Goal: Find specific page/section: Find specific page/section

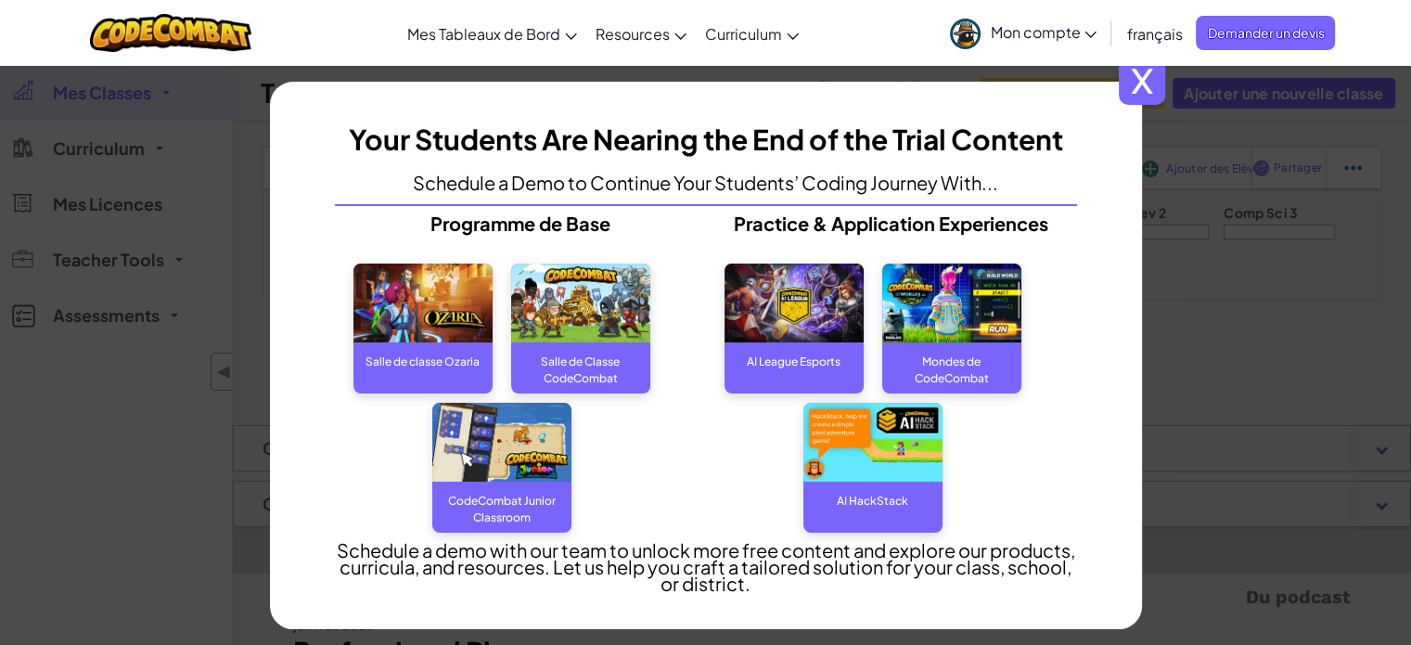
click at [1151, 82] on span "x" at bounding box center [1142, 81] width 46 height 46
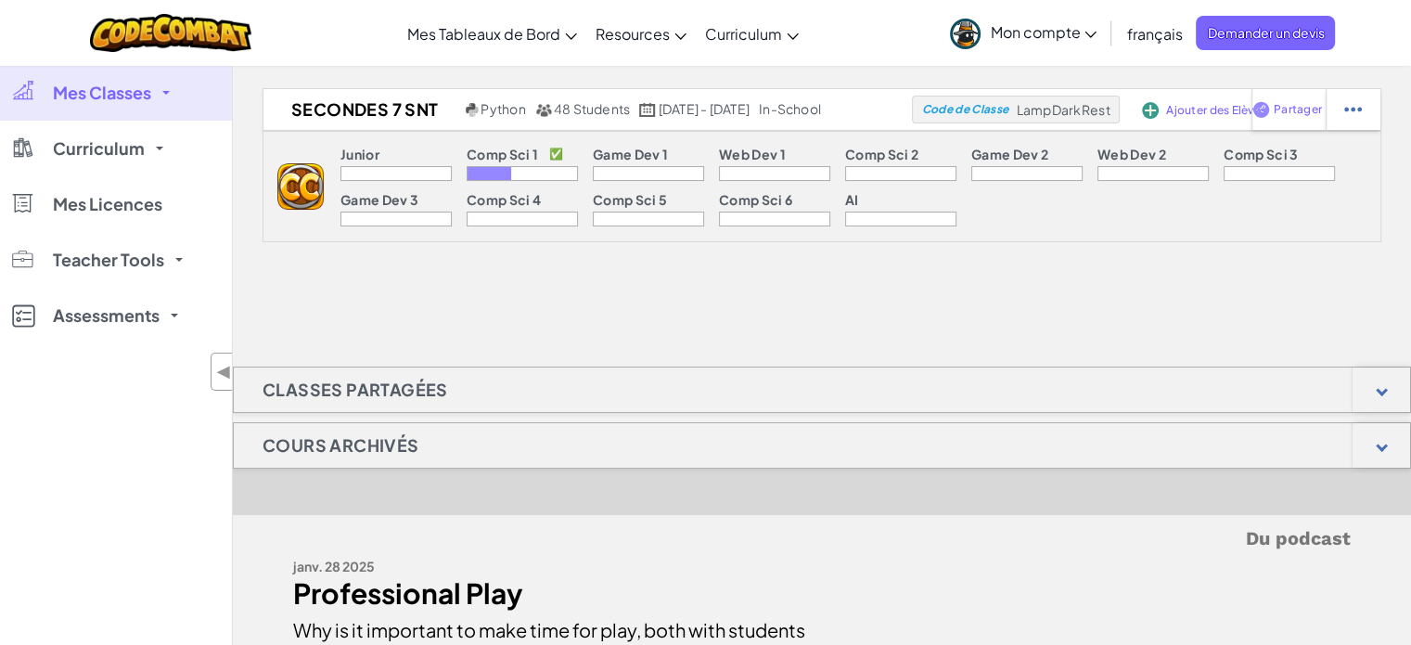
scroll to position [59, 0]
click at [152, 88] on link "Mes Classes" at bounding box center [116, 93] width 232 height 56
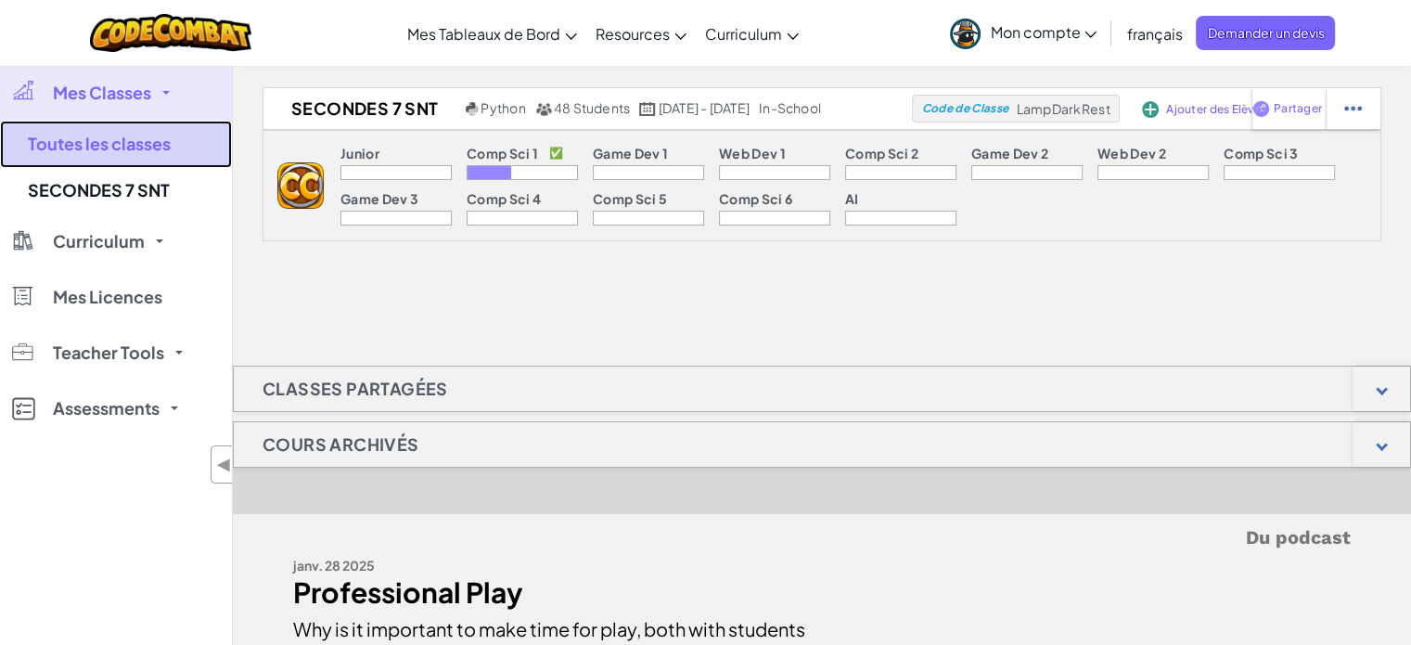
click at [99, 139] on link "Toutes les classes" at bounding box center [116, 144] width 232 height 47
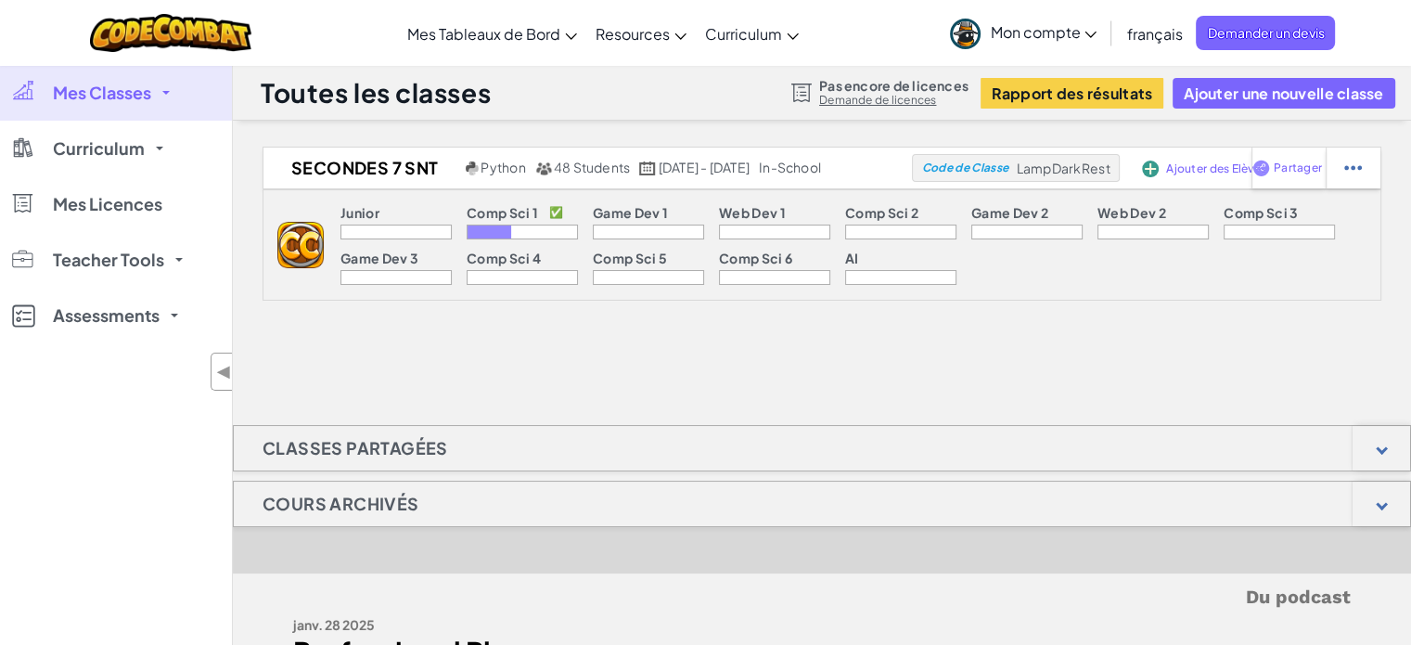
click at [98, 89] on span "Mes Classes" at bounding box center [102, 92] width 98 height 17
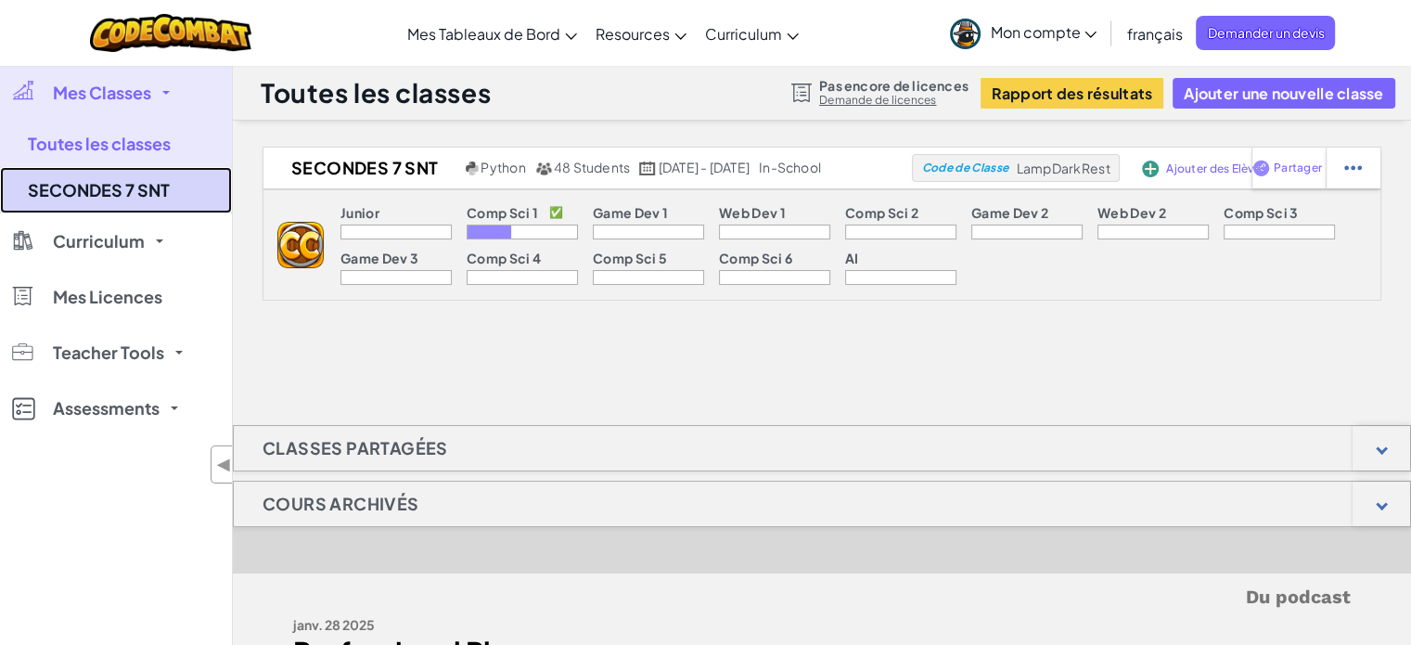
click at [92, 187] on link "SECONDES 7 SNT" at bounding box center [116, 190] width 232 height 46
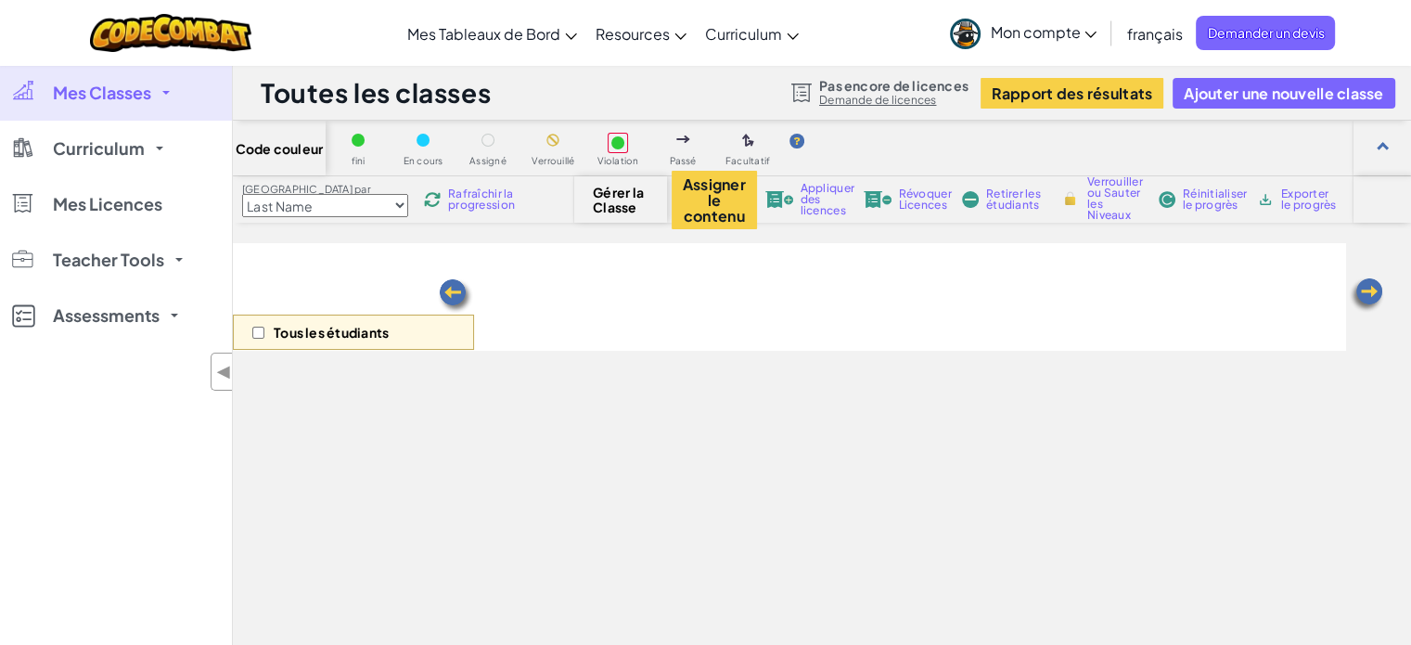
select select "560f1a9f22961295f9427742"
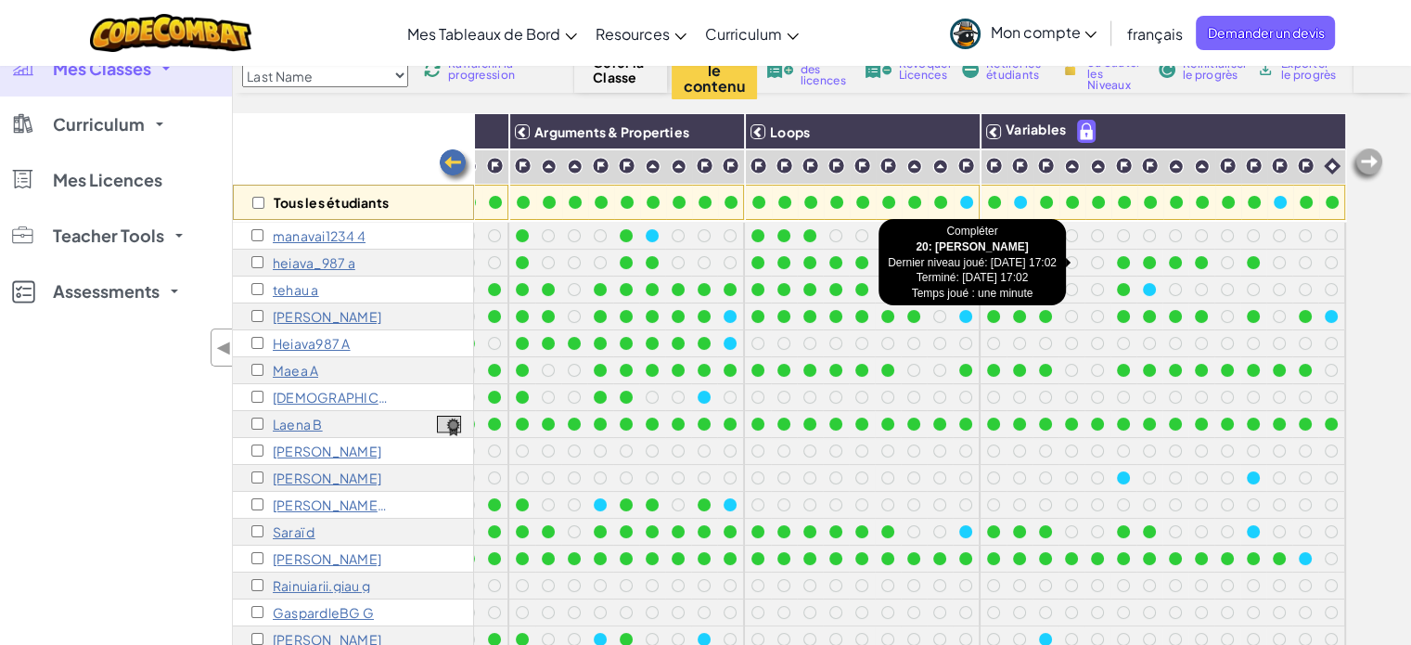
scroll to position [133, 0]
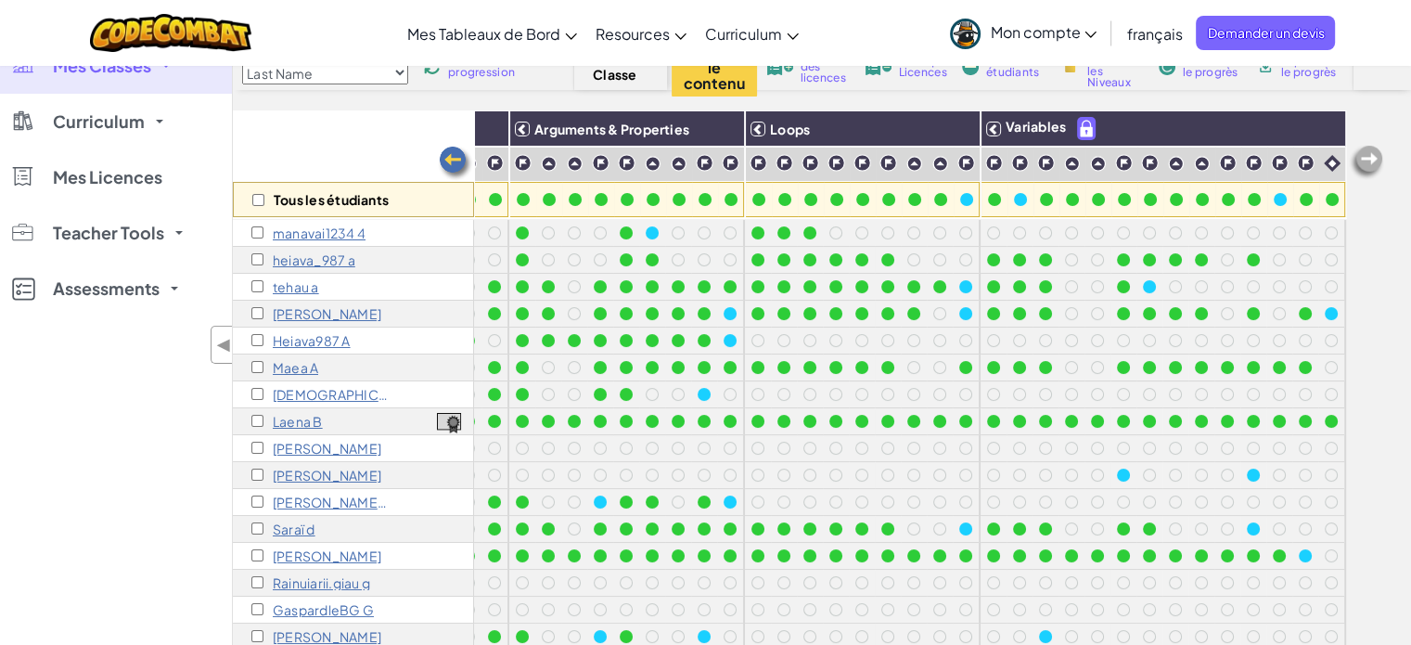
click at [46, 411] on div "Mes Classes Toutes les classes SECONDES 7 SNT Curriculum CodeCombat Junior Sall…" at bounding box center [116, 360] width 232 height 645
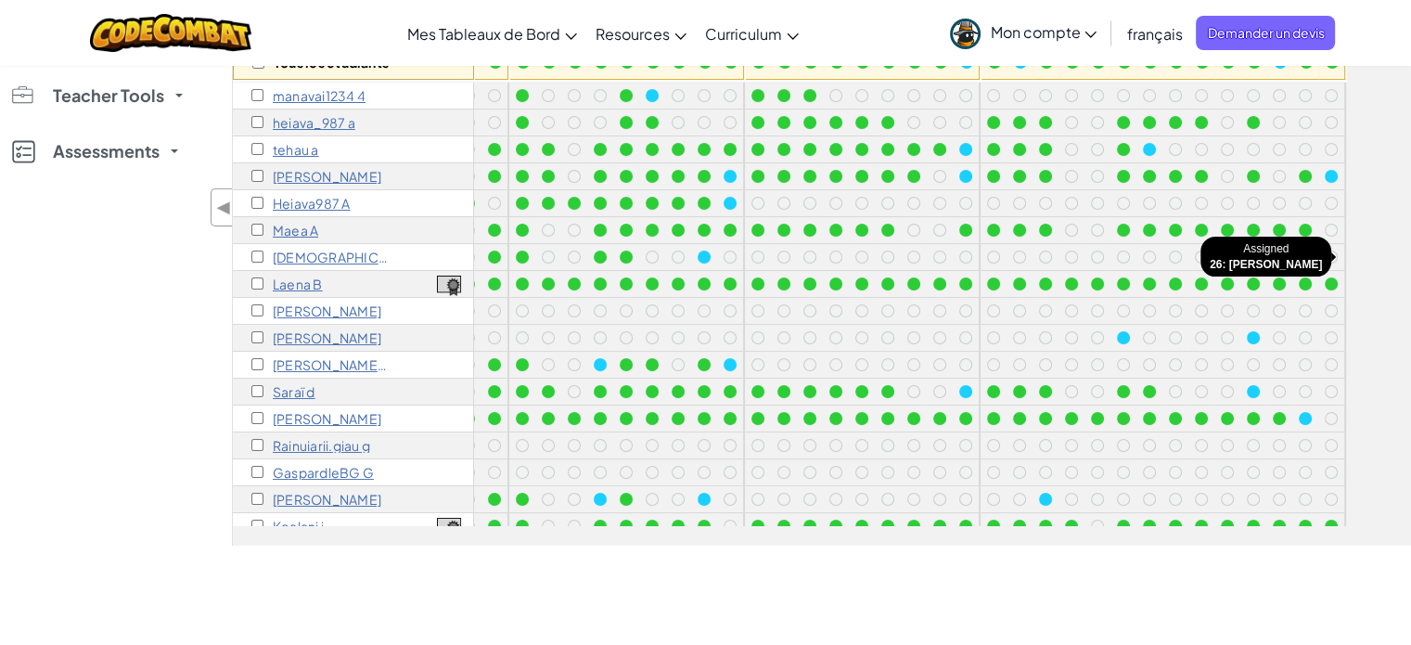
scroll to position [269, 0]
